Goal: Communication & Community: Answer question/provide support

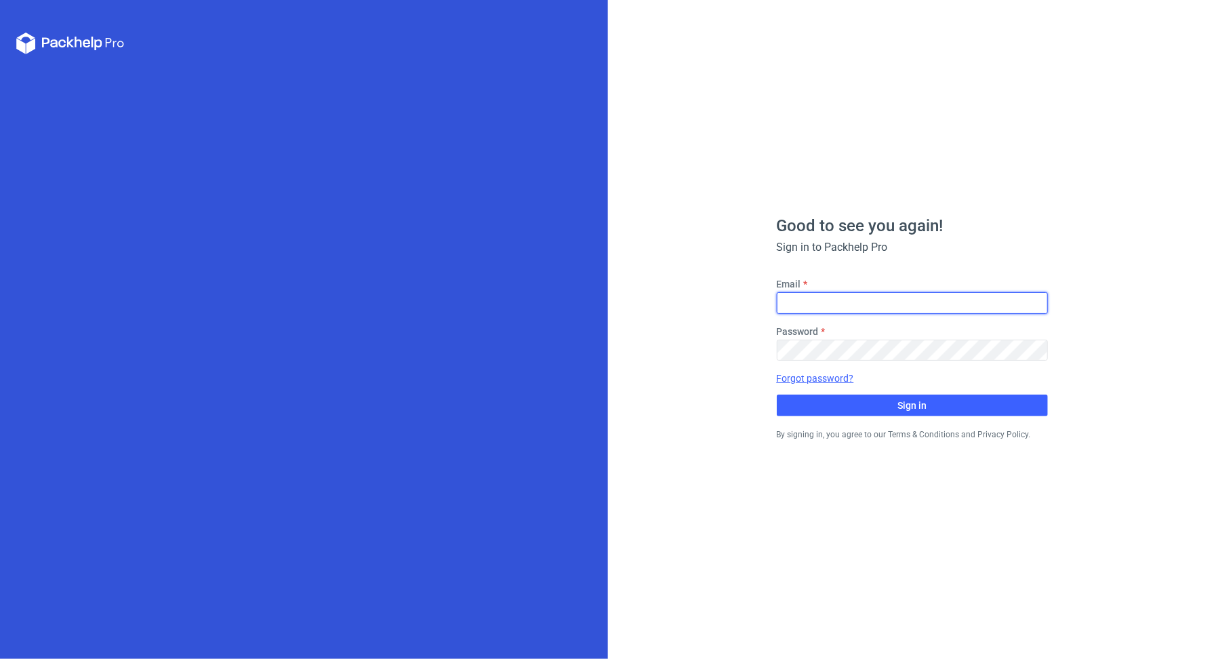
click at [844, 311] on input "Email" at bounding box center [912, 303] width 271 height 22
type input "[PERSON_NAME][EMAIL_ADDRESS][DOMAIN_NAME]"
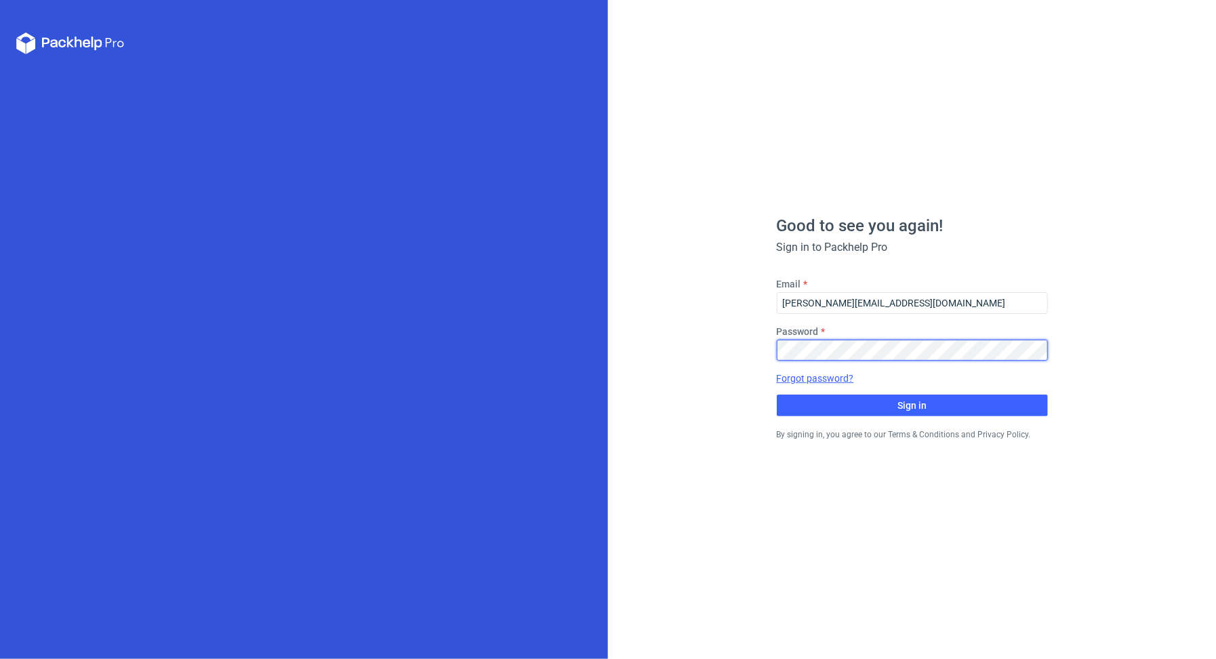
click at [777, 395] on button "Sign in" at bounding box center [912, 406] width 271 height 22
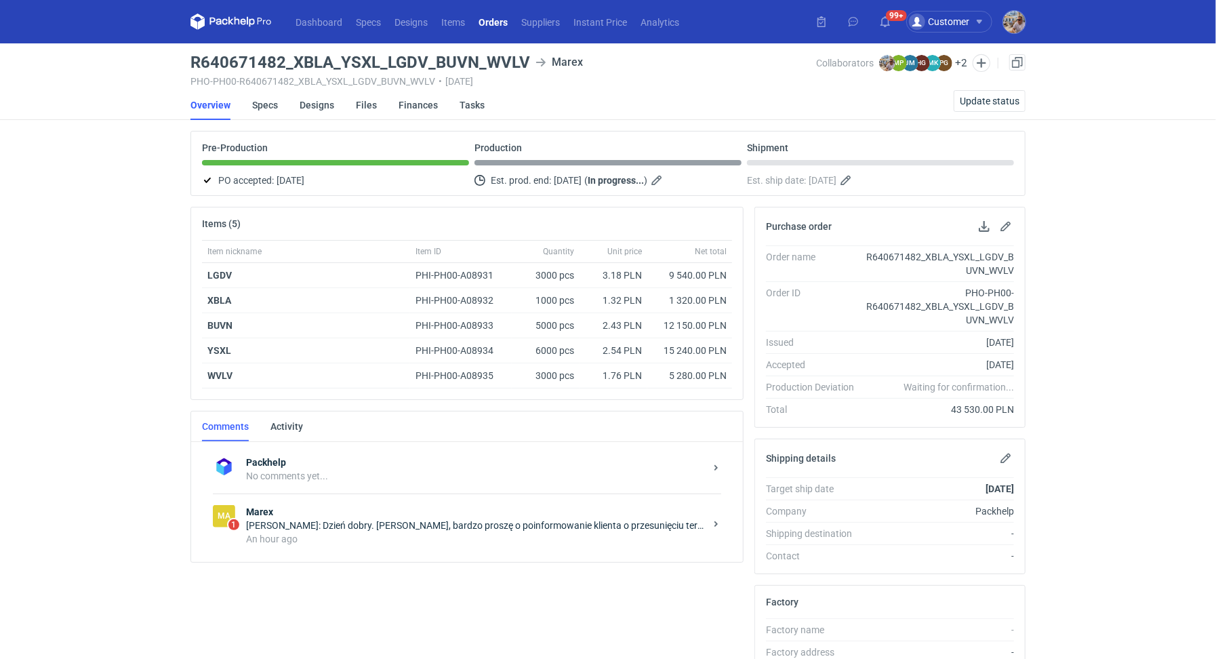
click at [402, 532] on div "An hour ago" at bounding box center [475, 539] width 459 height 14
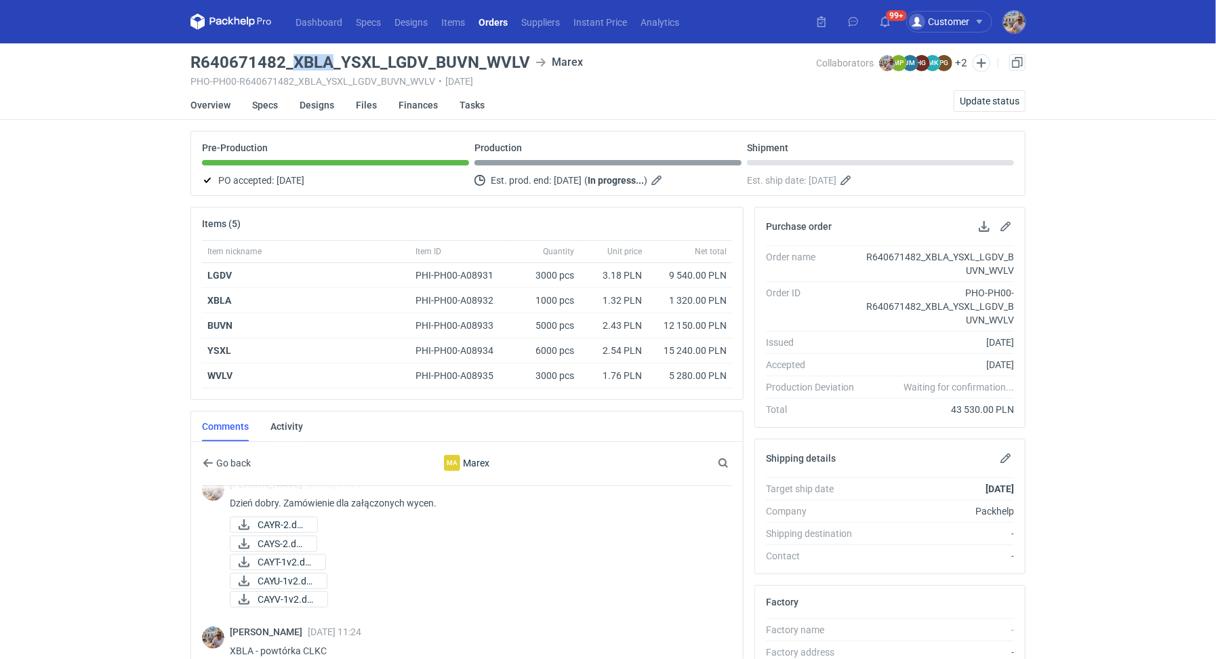
drag, startPoint x: 304, startPoint y: 62, endPoint x: 334, endPoint y: 62, distance: 30.5
click at [334, 62] on h3 "R640671482_XBLA_YSXL_LGDV_BUVN_WVLV" at bounding box center [361, 62] width 340 height 16
copy h3 "XBLA"
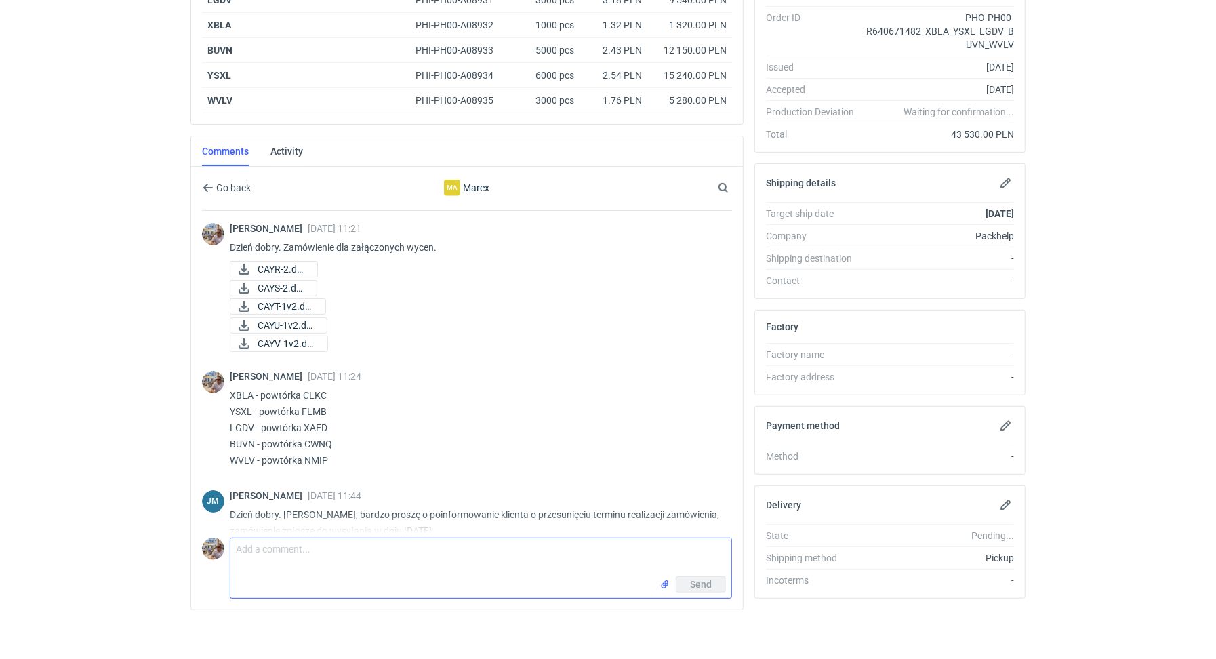
click at [338, 550] on textarea "Comment message" at bounding box center [481, 557] width 501 height 38
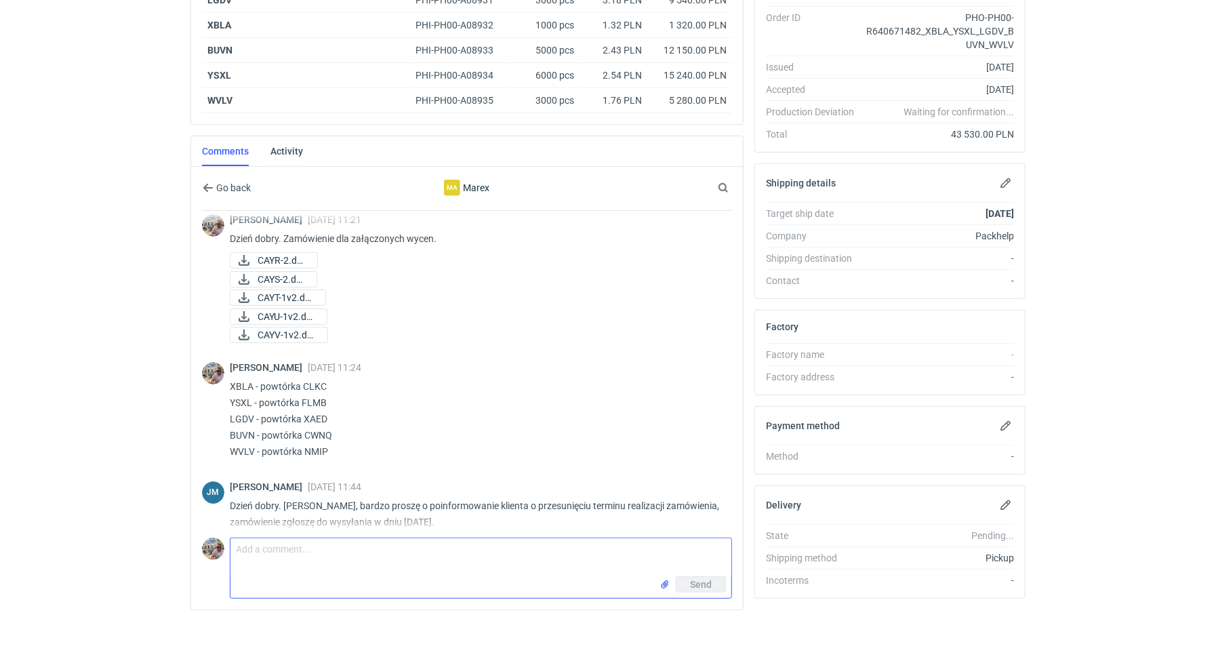
scroll to position [20, 0]
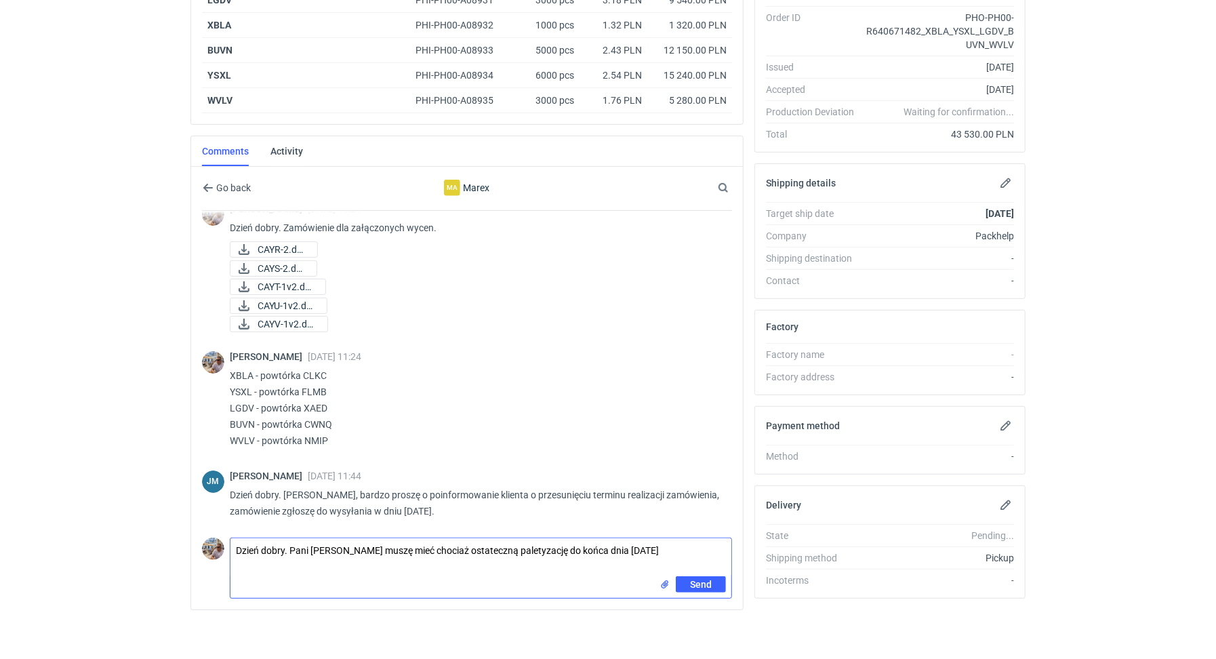
click at [438, 544] on textarea "Dzień dobry. Pani Joanno muszę mieć chociaż ostateczną paletyzację do końca dni…" at bounding box center [481, 557] width 501 height 38
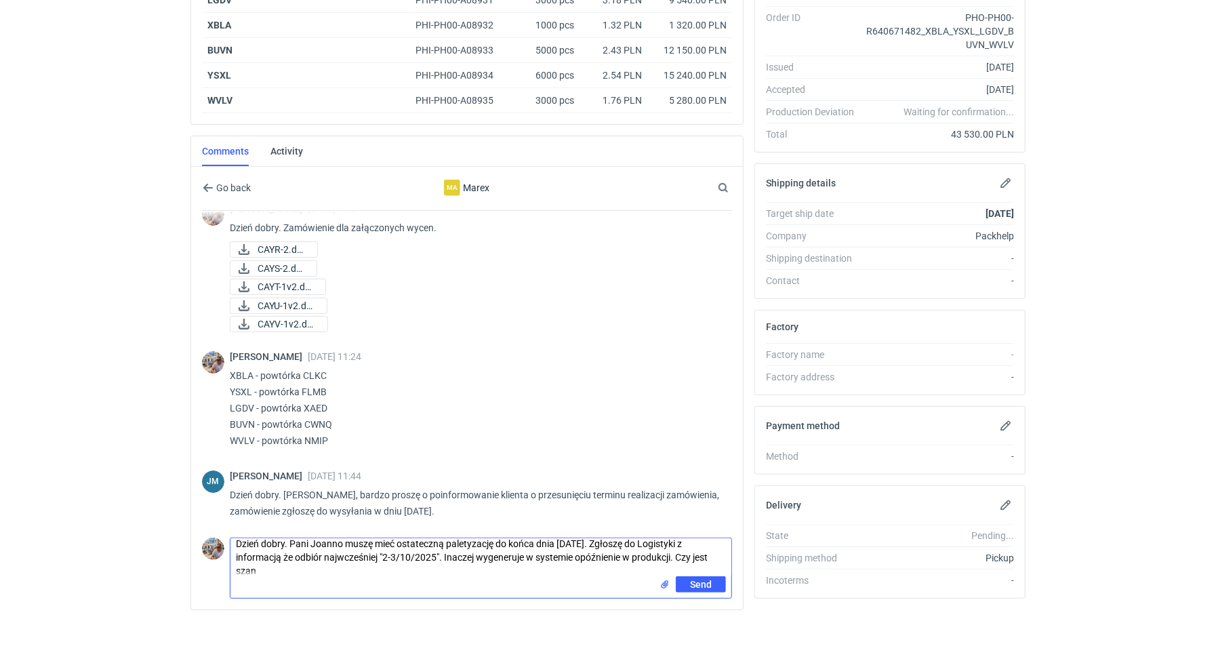
scroll to position [0, 0]
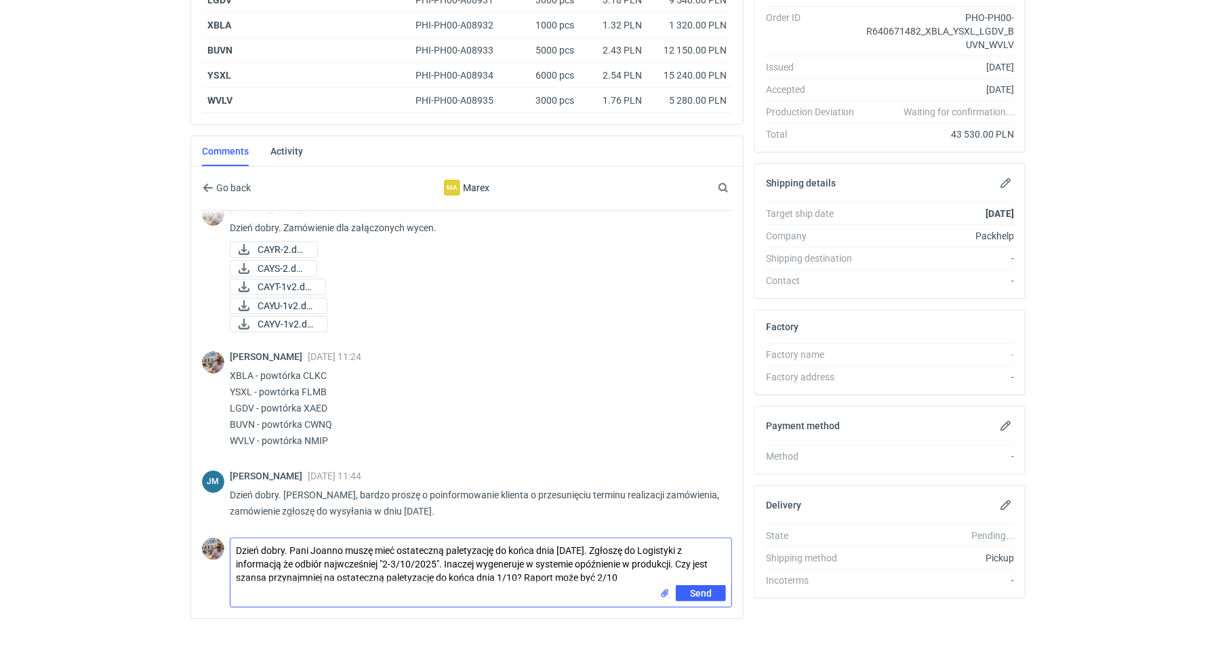
type textarea "Dzień dobry. Pani Joanno muszę mieć ostateczną paletyzację do końca dnia 1/10/2…"
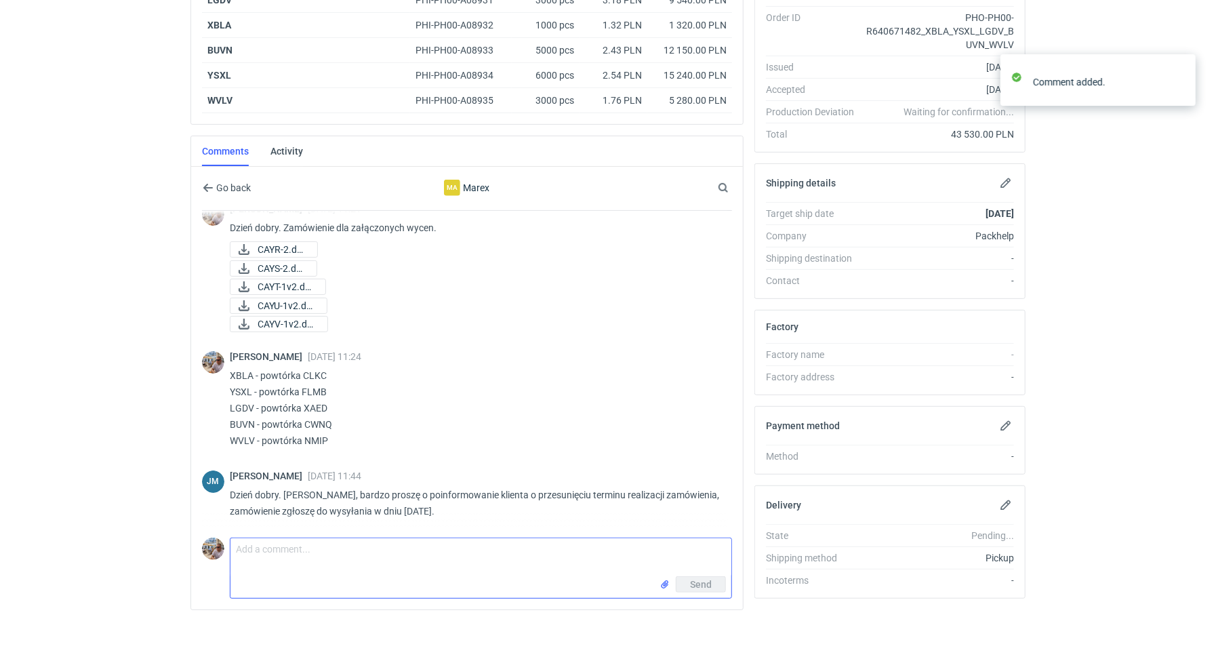
scroll to position [112, 0]
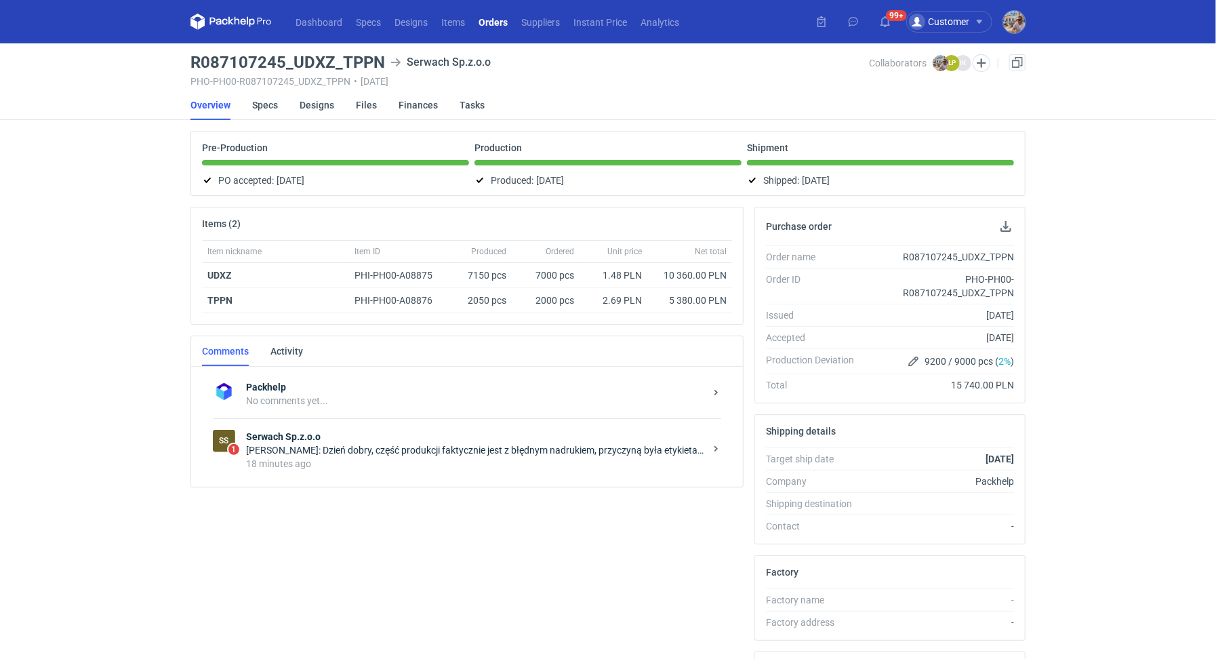
click at [333, 457] on div "18 minutes ago" at bounding box center [475, 464] width 459 height 14
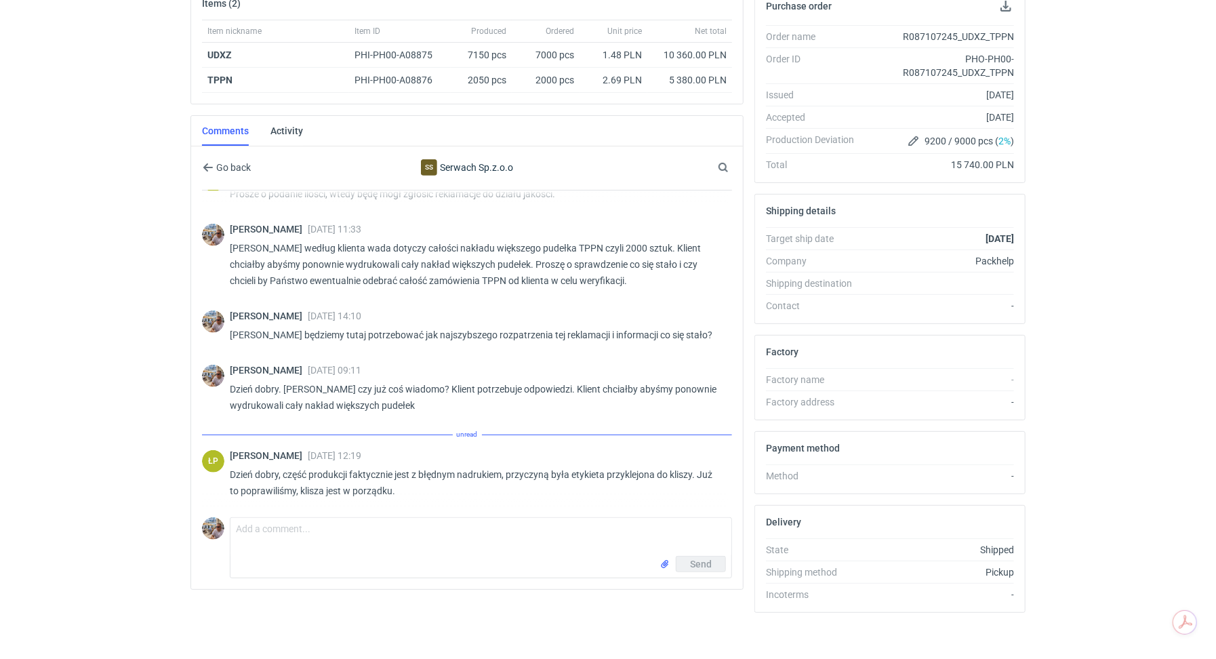
scroll to position [702, 0]
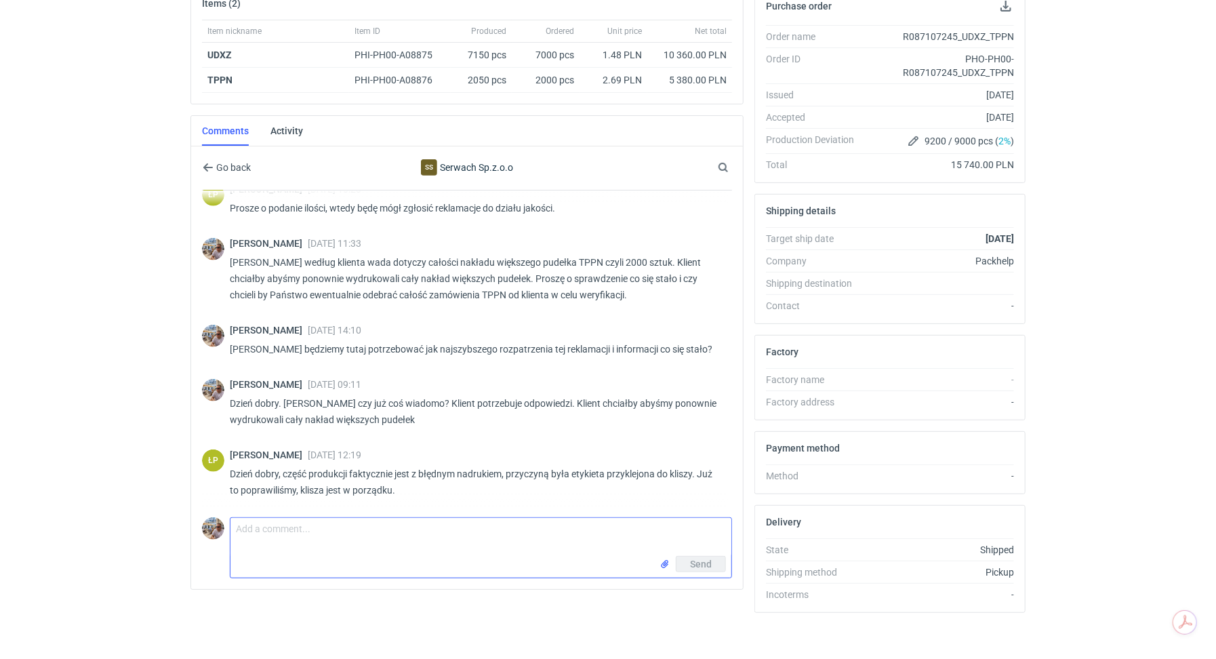
click at [305, 540] on textarea "Comment message" at bounding box center [481, 537] width 501 height 38
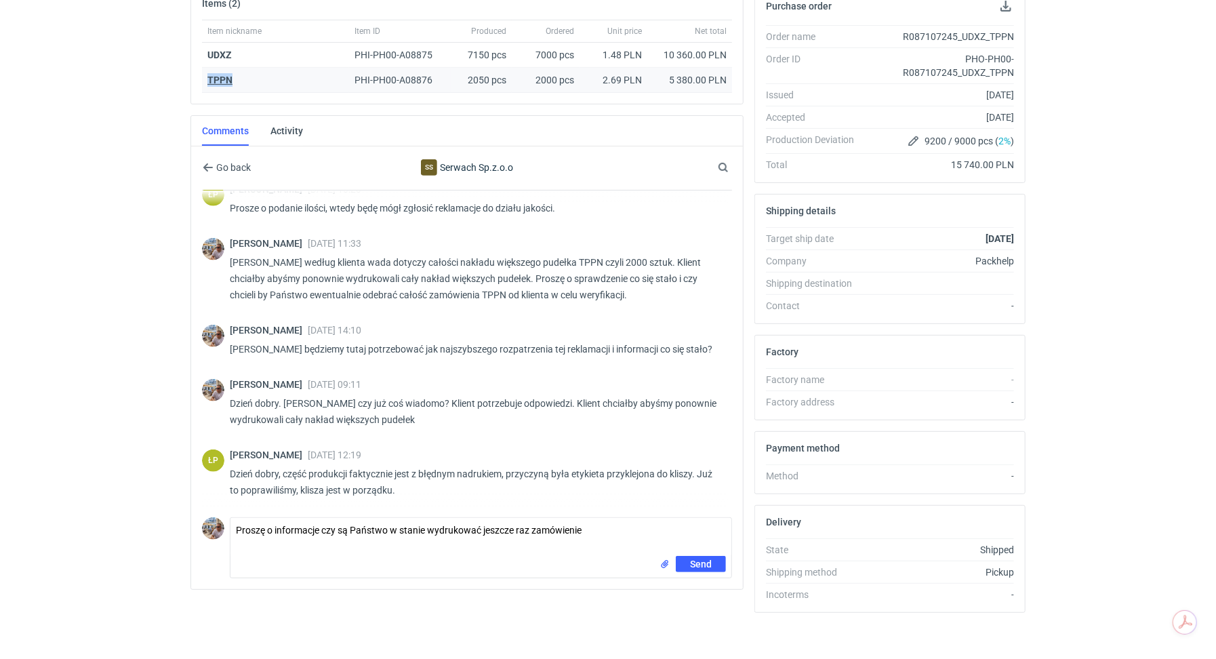
drag, startPoint x: 240, startPoint y: 75, endPoint x: 208, endPoint y: 77, distance: 31.9
click at [208, 77] on div "TPPN" at bounding box center [275, 80] width 136 height 14
copy strong "TPPN"
click at [604, 532] on textarea "Proszę o informacje czy są Państwo w stanie wydrukować jeszcze raz zamówienie" at bounding box center [481, 537] width 501 height 38
paste textarea "TPPN"
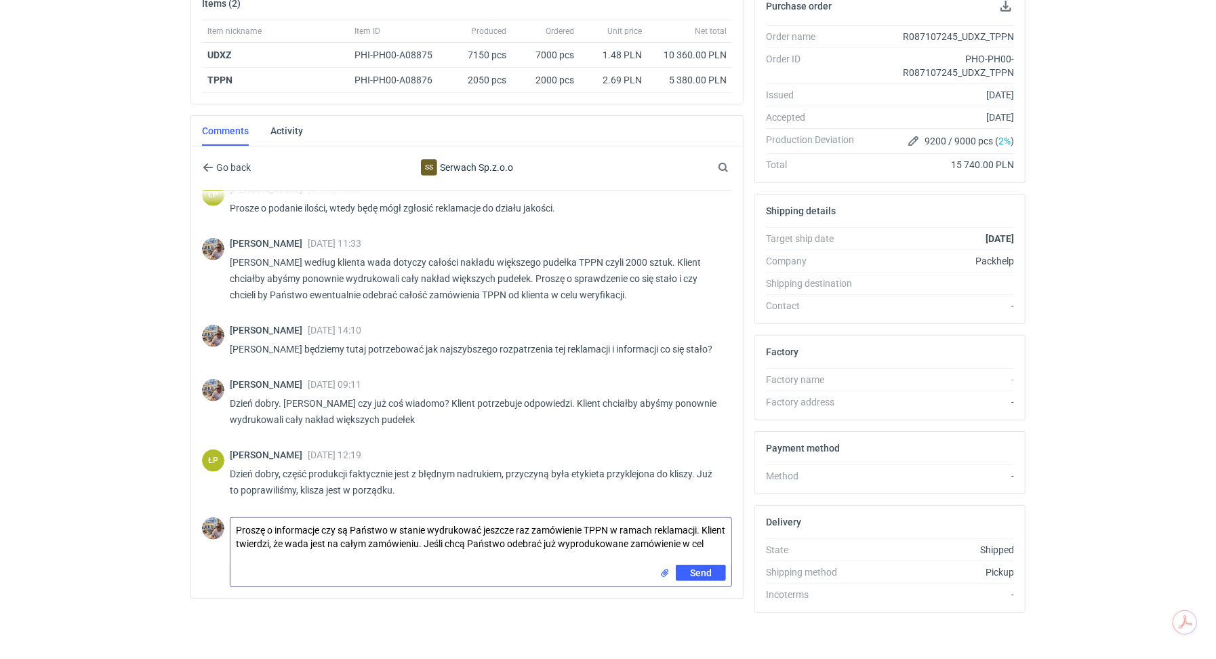
scroll to position [0, 0]
click at [713, 525] on textarea "Proszę o informacje czy są Państwo w stanie wydrukować jeszcze raz zamówienie T…" at bounding box center [481, 541] width 501 height 47
type textarea "Proszę o informacje czy są Państwo w stanie wydrukować jeszcze raz zamówienie T…"
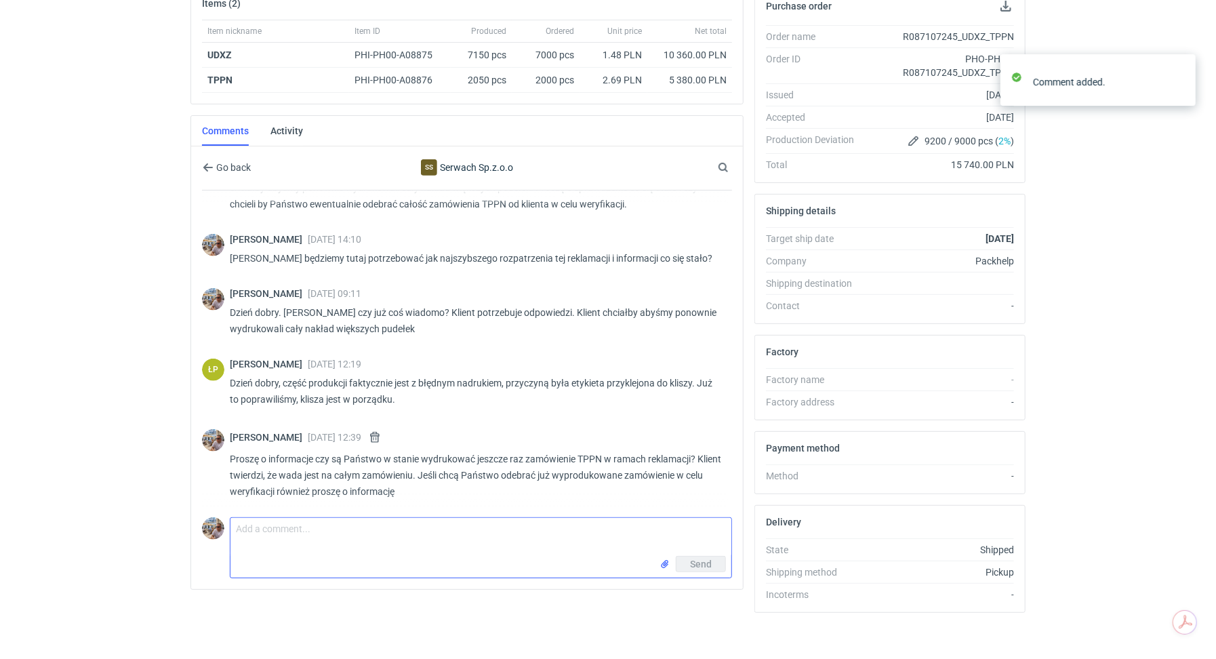
scroll to position [793, 0]
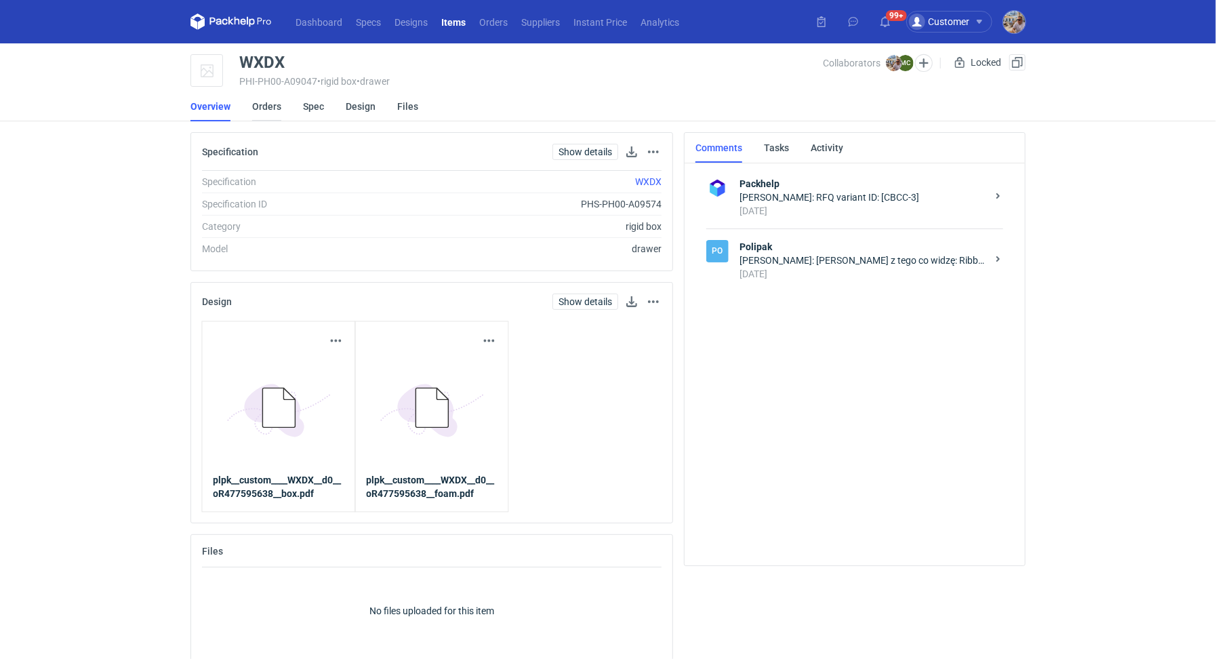
click at [267, 104] on link "Orders" at bounding box center [266, 107] width 29 height 30
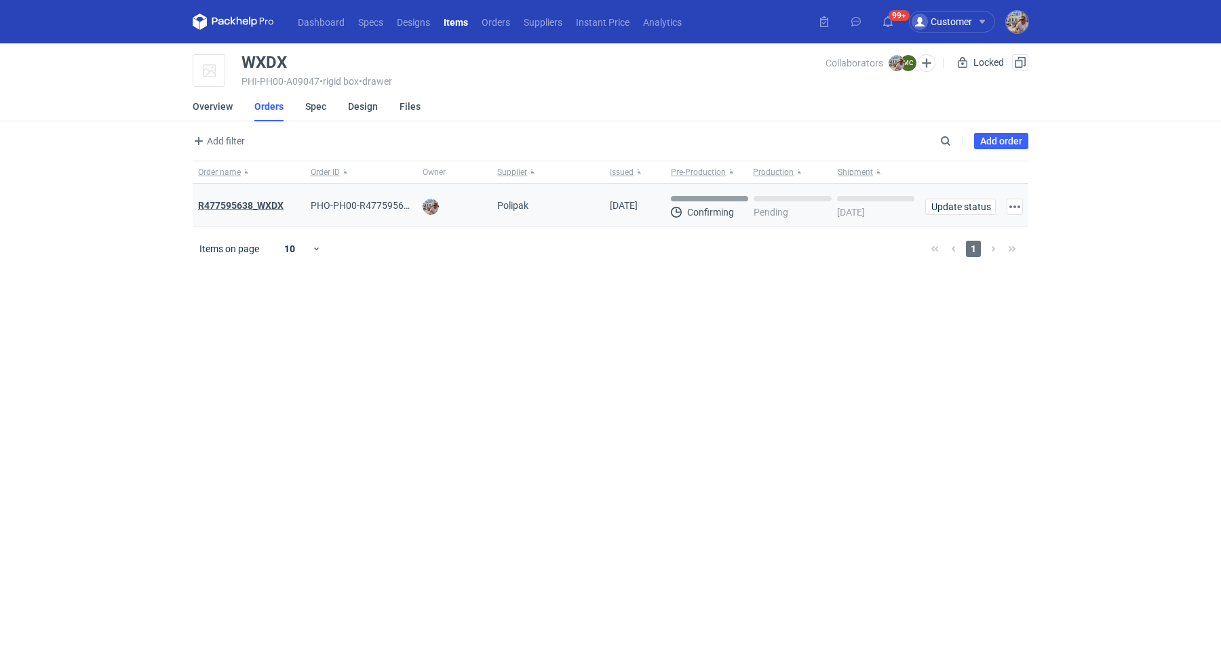
click at [263, 210] on strong "R477595638_WXDX" at bounding box center [240, 205] width 85 height 11
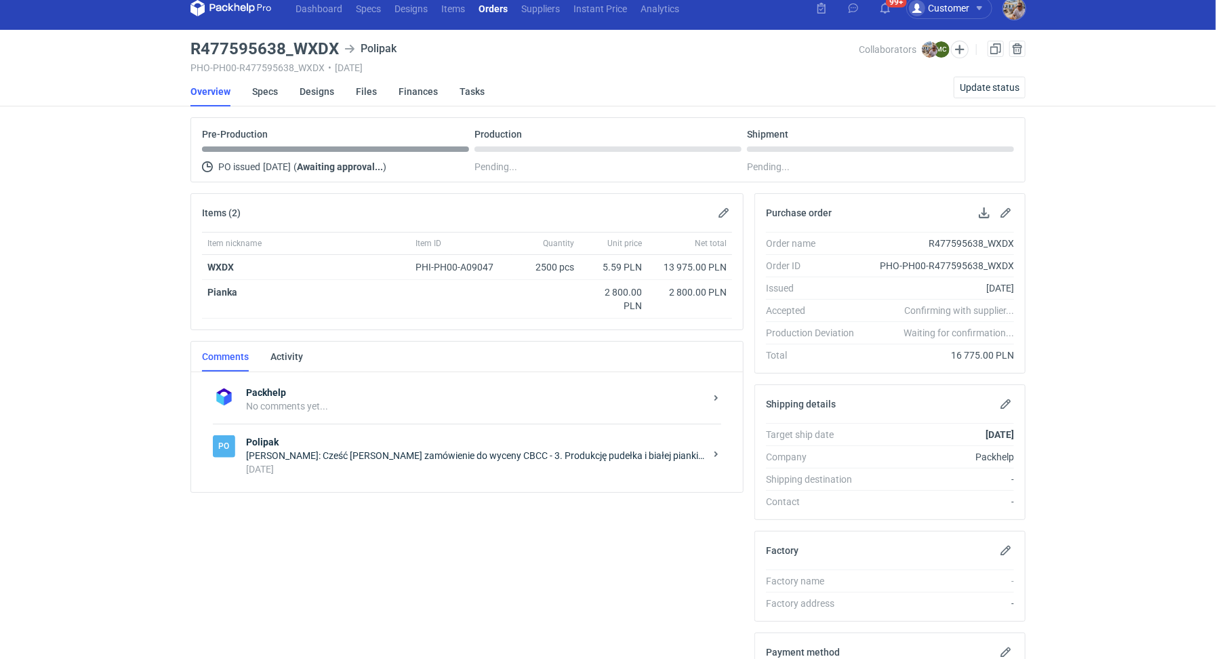
scroll to position [28, 0]
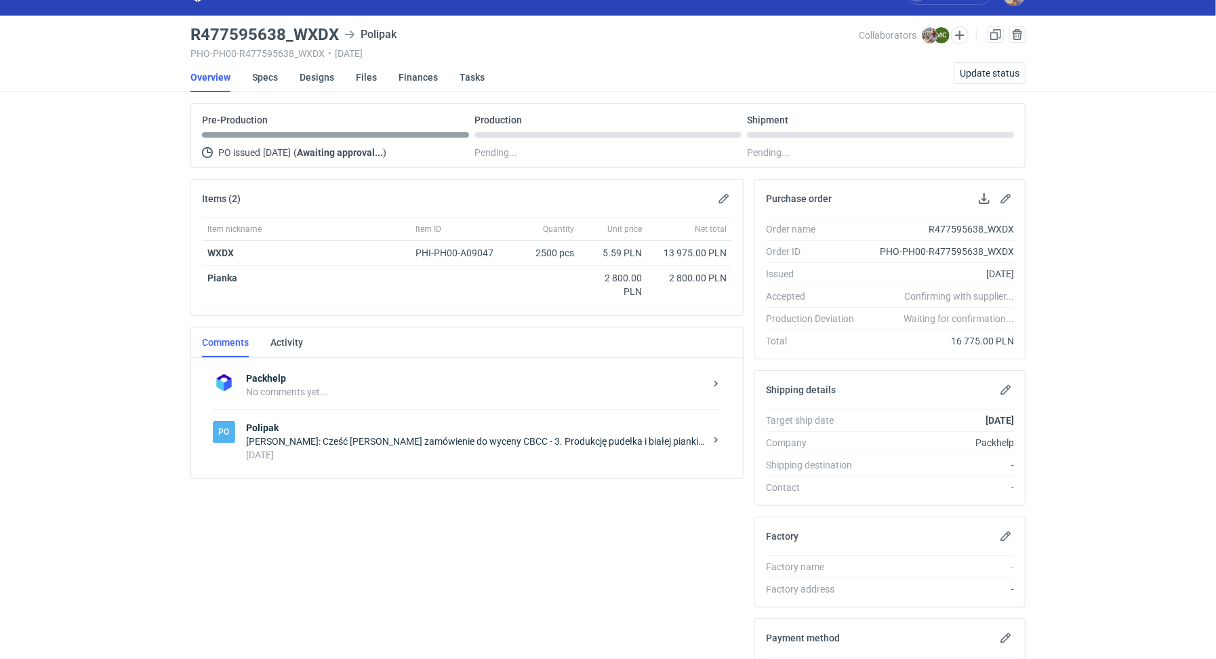
click at [357, 444] on div "Michał Palasek: Cześć Marcin zamówienie do wyceny CBCC - 3. Produkcję pudełka i…" at bounding box center [475, 442] width 459 height 14
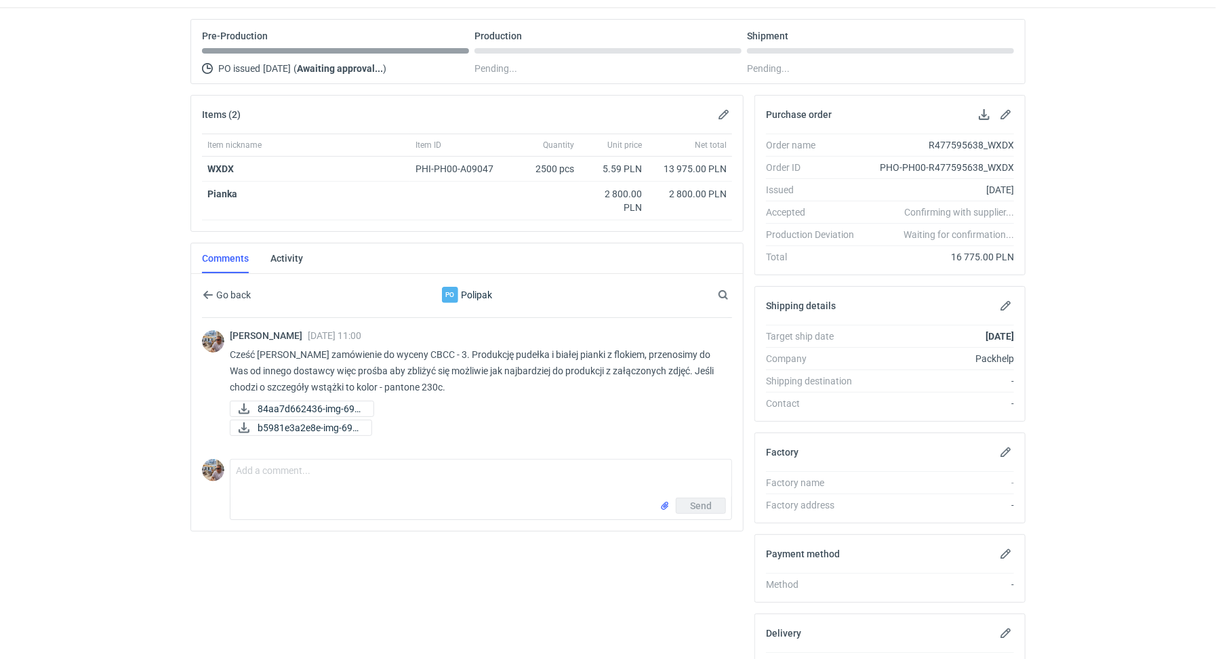
scroll to position [226, 0]
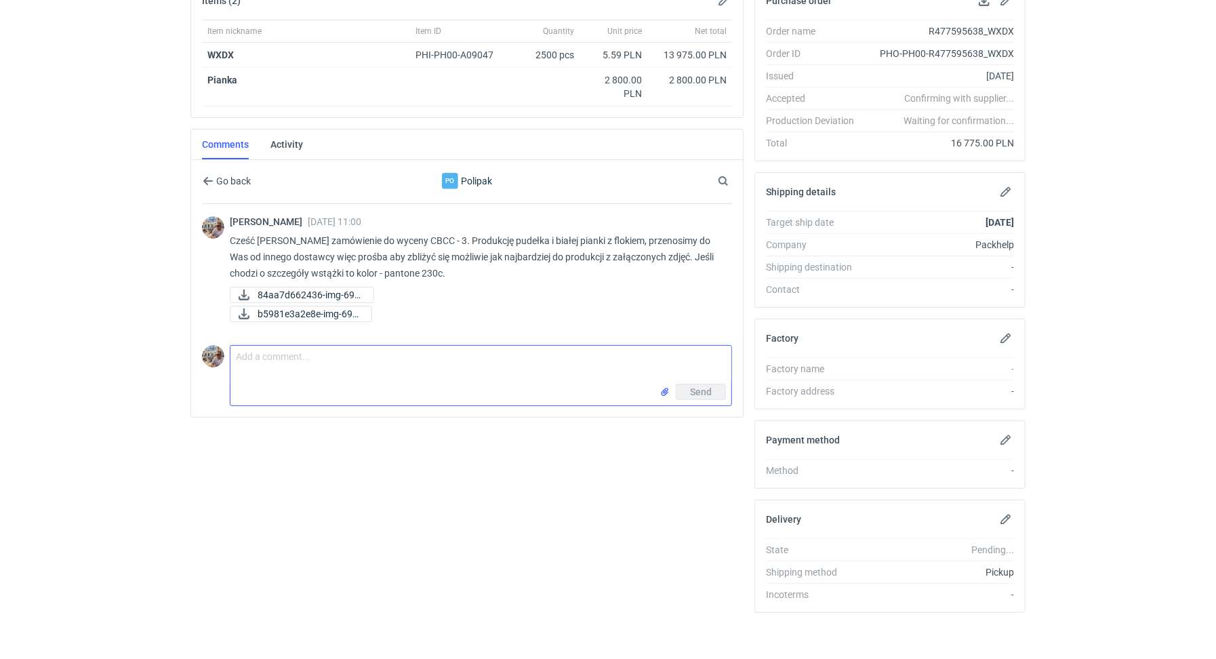
click at [359, 365] on textarea "Comment message" at bounding box center [481, 365] width 501 height 38
drag, startPoint x: 501, startPoint y: 363, endPoint x: 248, endPoint y: 333, distance: 254.8
click at [248, 333] on div "Go back Po Polipak Search Michał Palasek 24 Sep 2025 11:00 Cześć Marcin zamówie…" at bounding box center [467, 281] width 530 height 249
type textarea "Cześć Marcin potrzebuję tutaj potwierdzenia terminu realizacji."
click at [707, 392] on span "Send" at bounding box center [701, 391] width 22 height 9
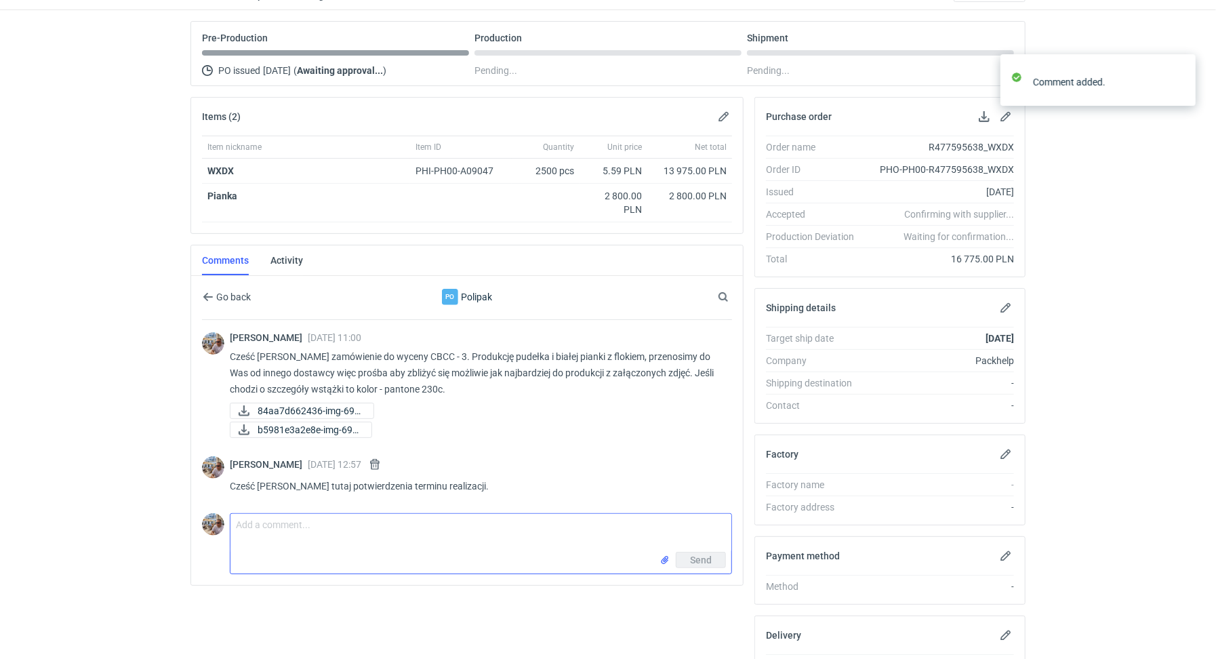
scroll to position [106, 0]
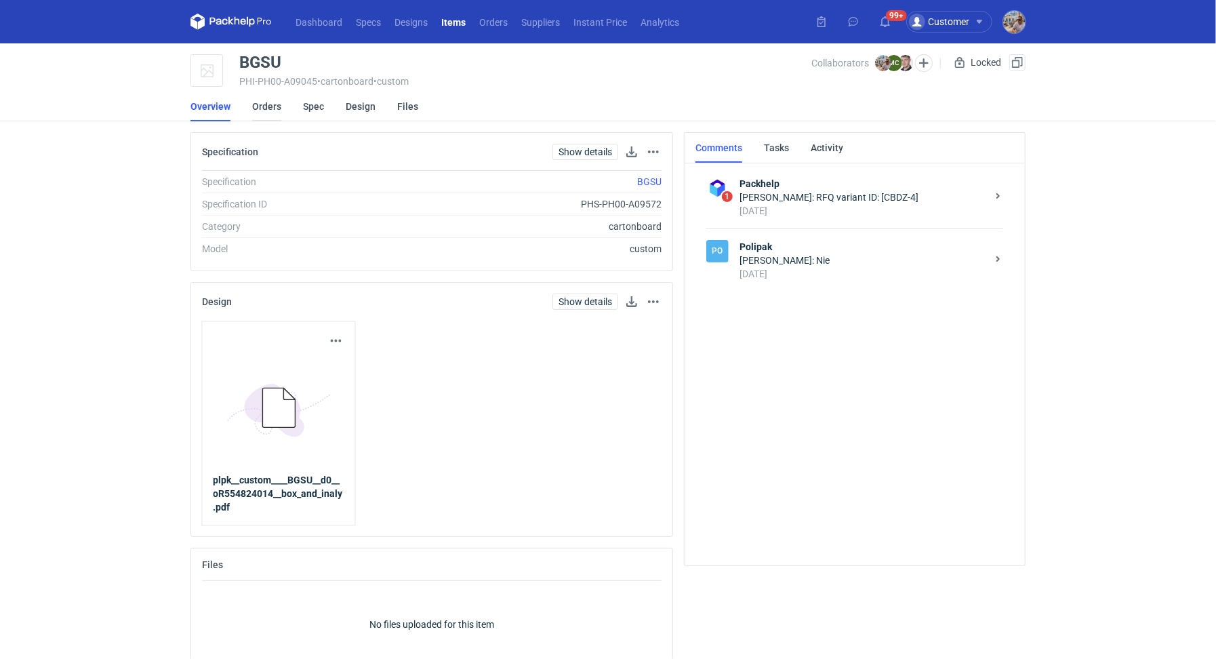
click at [254, 107] on link "Orders" at bounding box center [266, 107] width 29 height 30
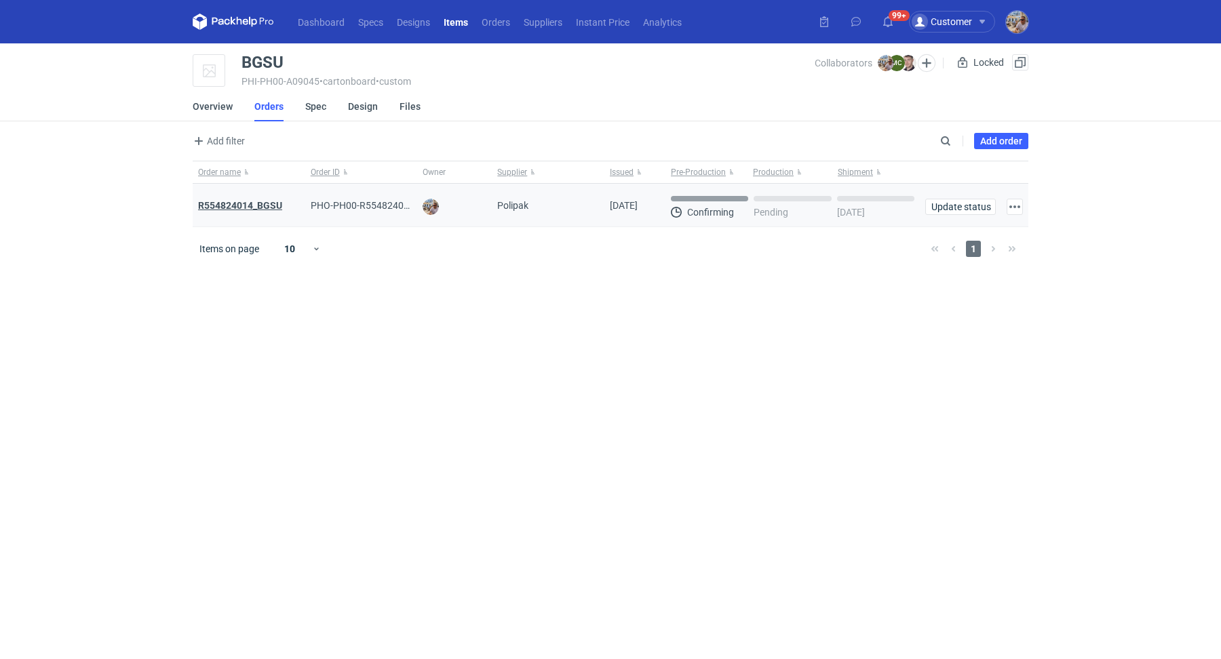
click at [273, 200] on strong "R554824014_BGSU" at bounding box center [240, 205] width 84 height 11
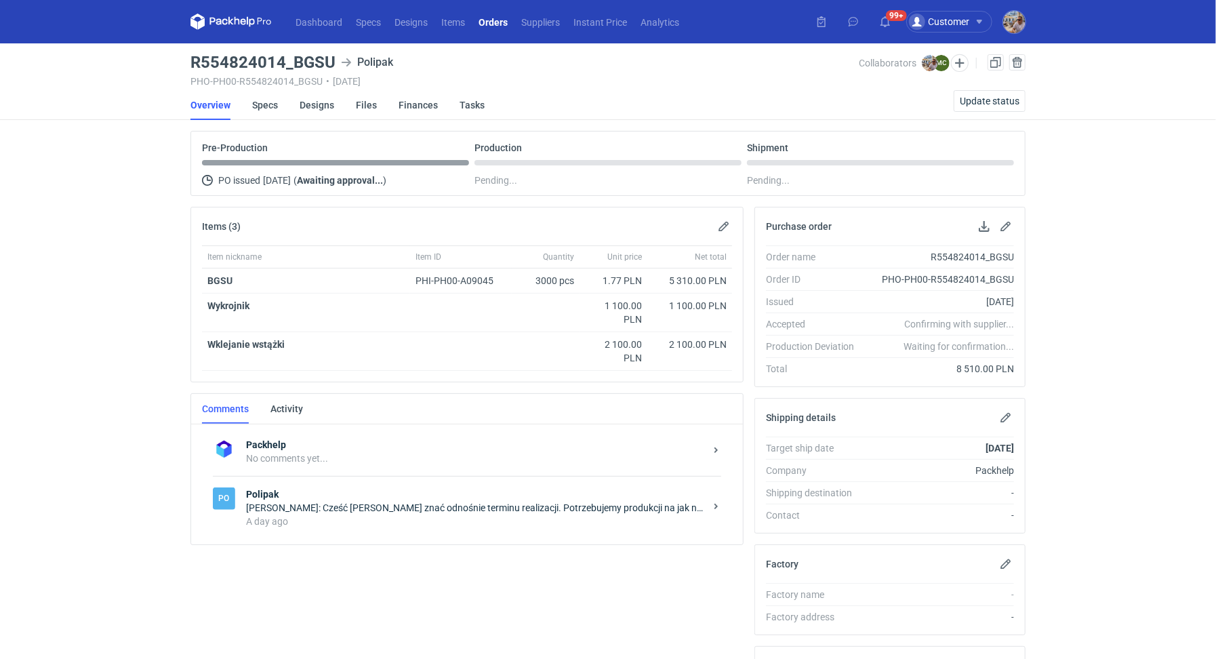
click at [293, 488] on strong "Polipak" at bounding box center [475, 495] width 459 height 14
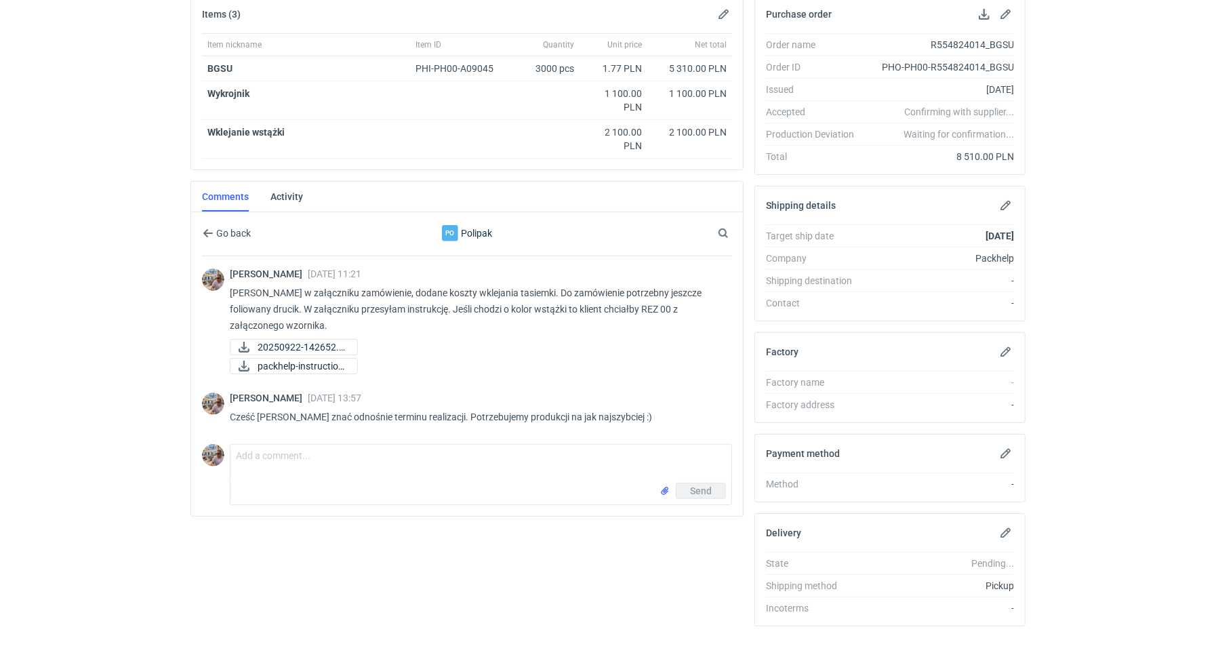
scroll to position [226, 0]
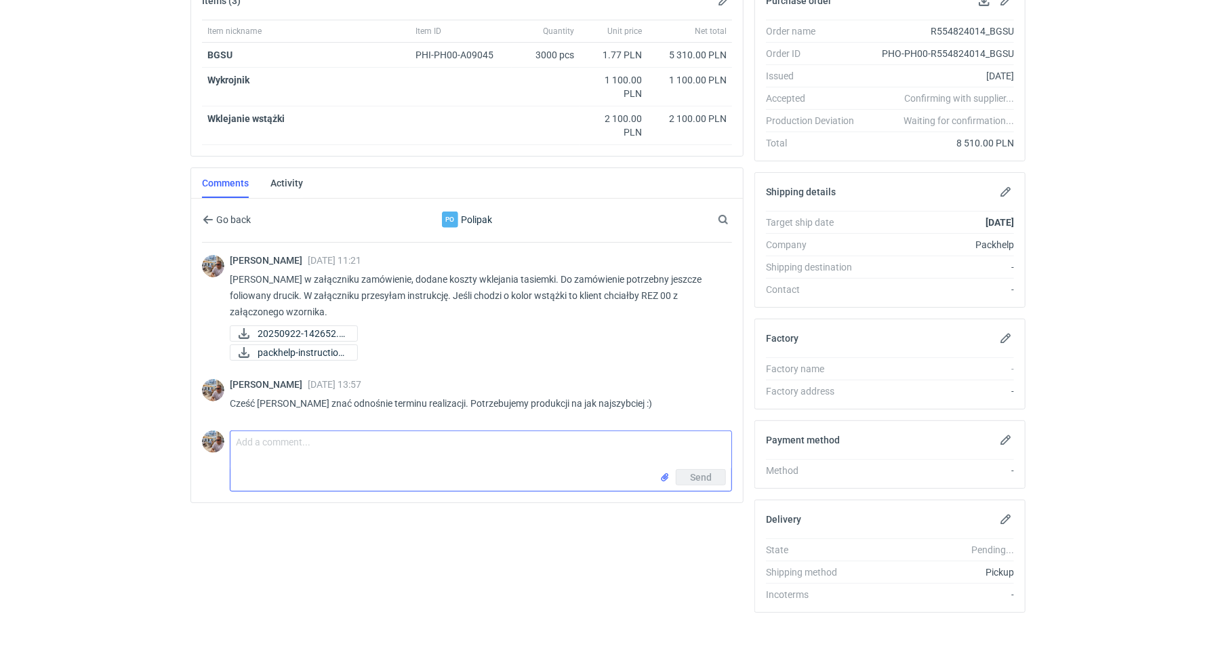
click at [360, 452] on textarea "Comment message" at bounding box center [481, 450] width 501 height 38
paste textarea "Cześć Marcin potrzebuję tutaj potwierdzenia terminu realizacji."
type textarea "Cześć Marcin potrzebuję tutaj potwierdzenia terminu realizacji."
click at [707, 473] on span "Send" at bounding box center [701, 477] width 22 height 9
